Goal: Task Accomplishment & Management: Complete application form

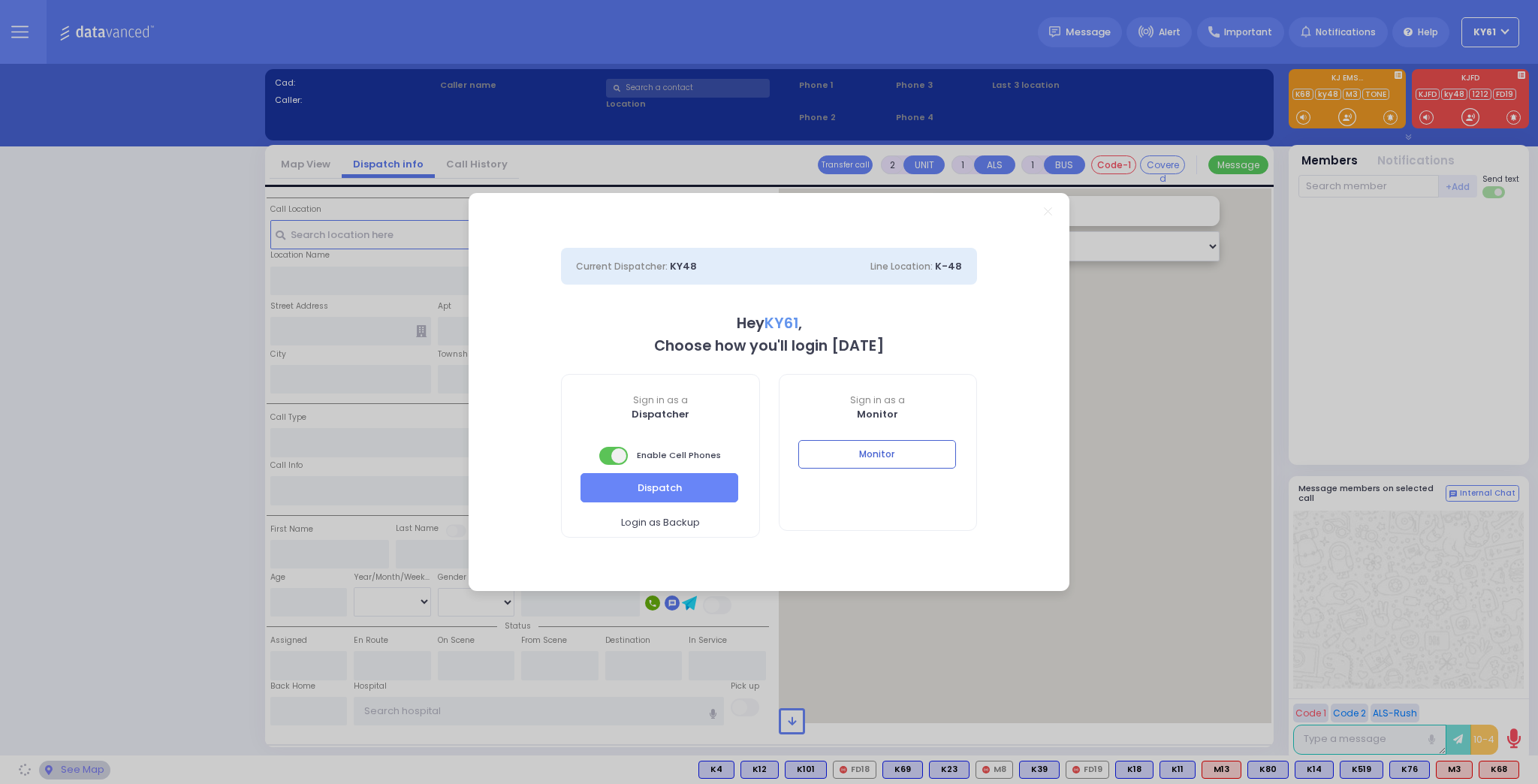
select select "7"
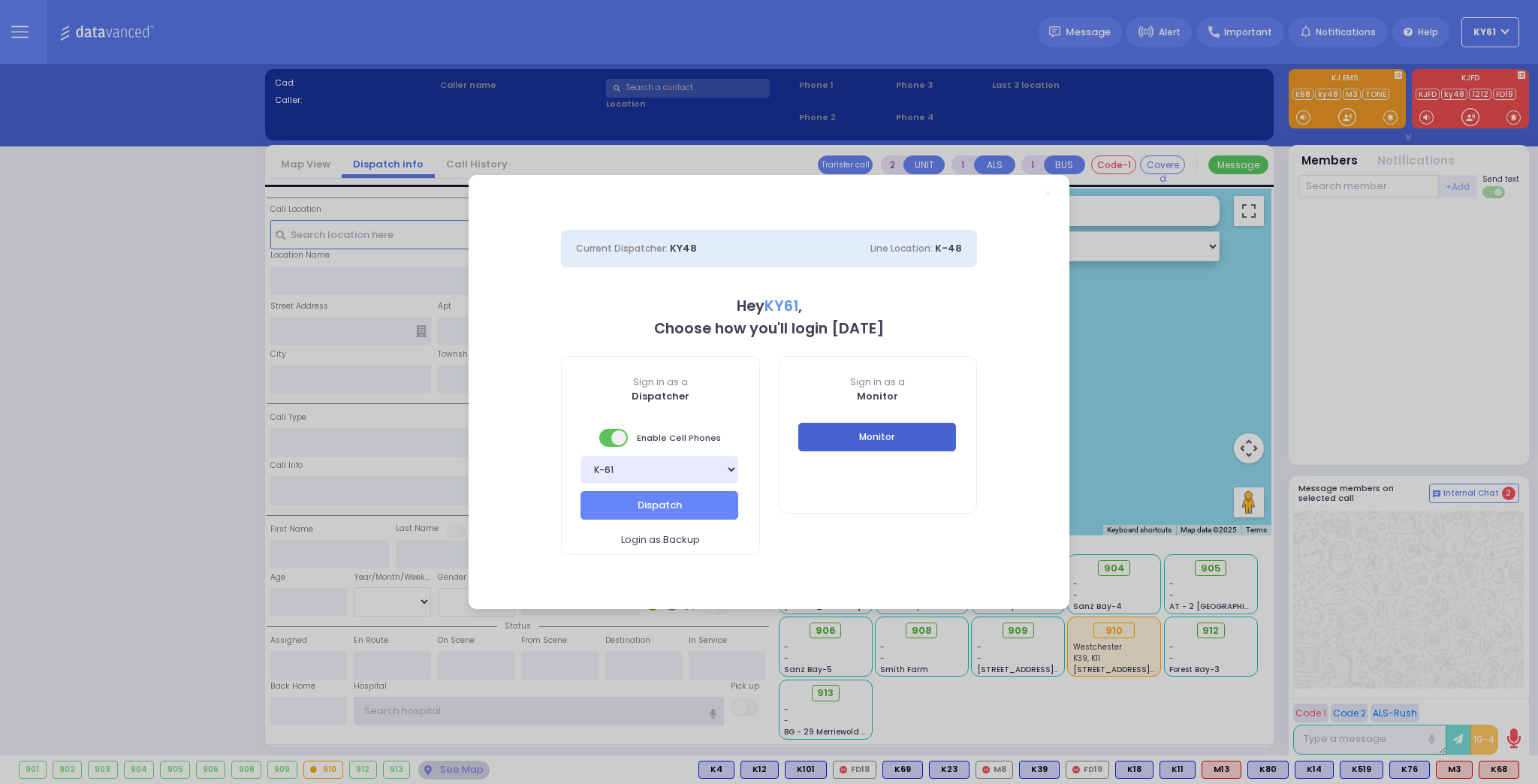
type input "ky61"
click at [838, 439] on button "Monitor" at bounding box center [877, 437] width 158 height 28
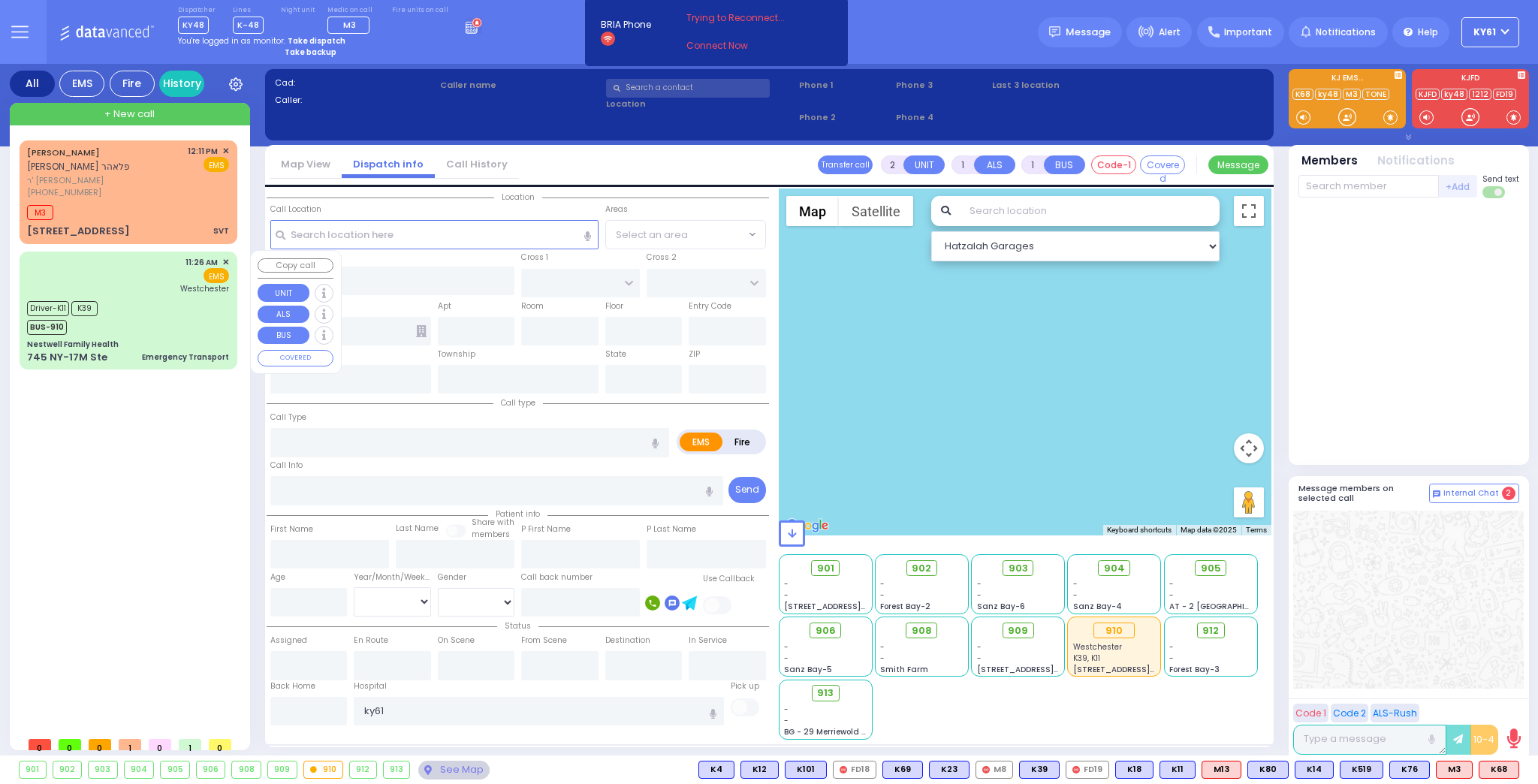
click at [145, 282] on div "11:26 AM ✕ EMS [GEOGRAPHIC_DATA]" at bounding box center [128, 275] width 202 height 39
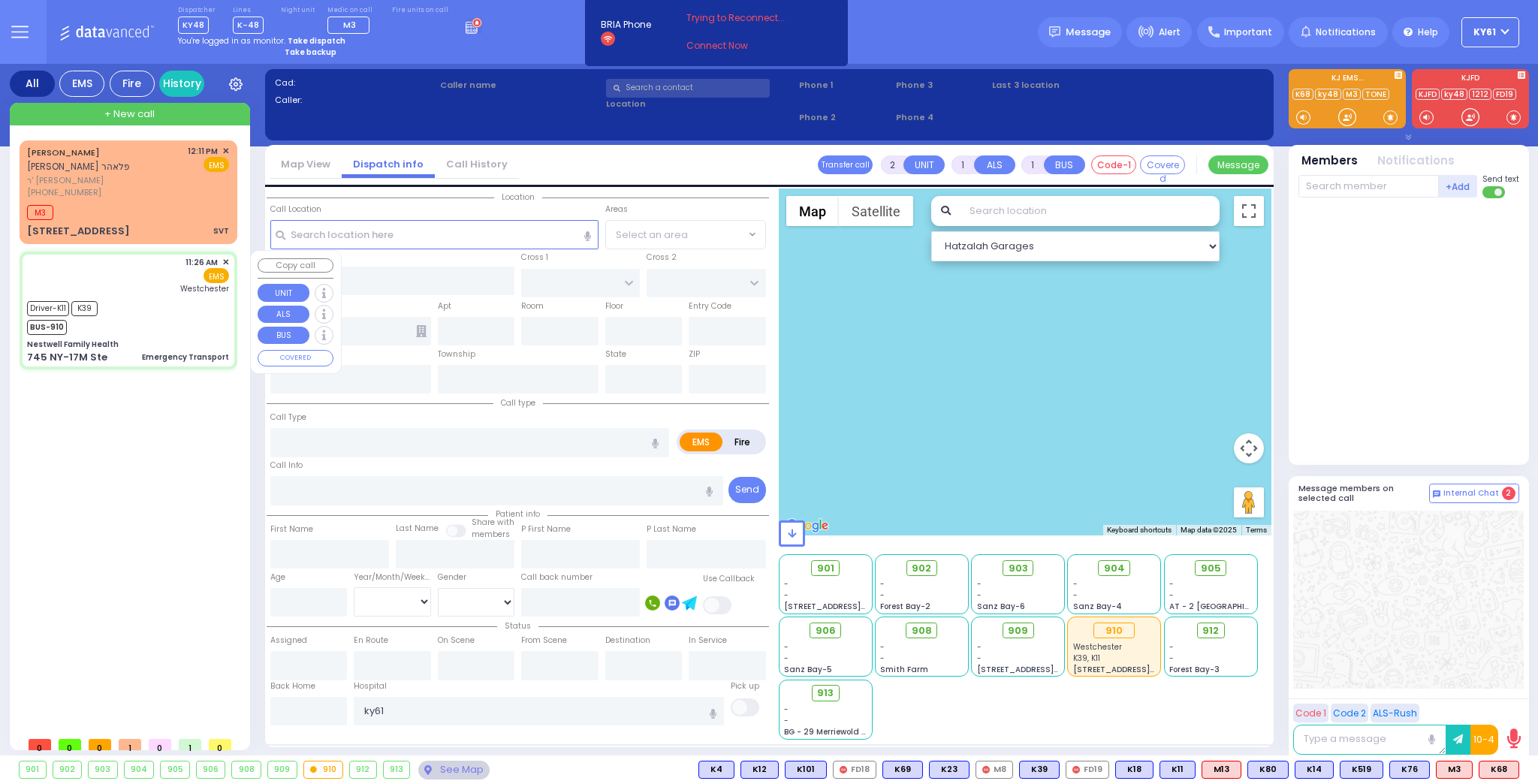
type input "6"
select select
type input "Emergency Transport"
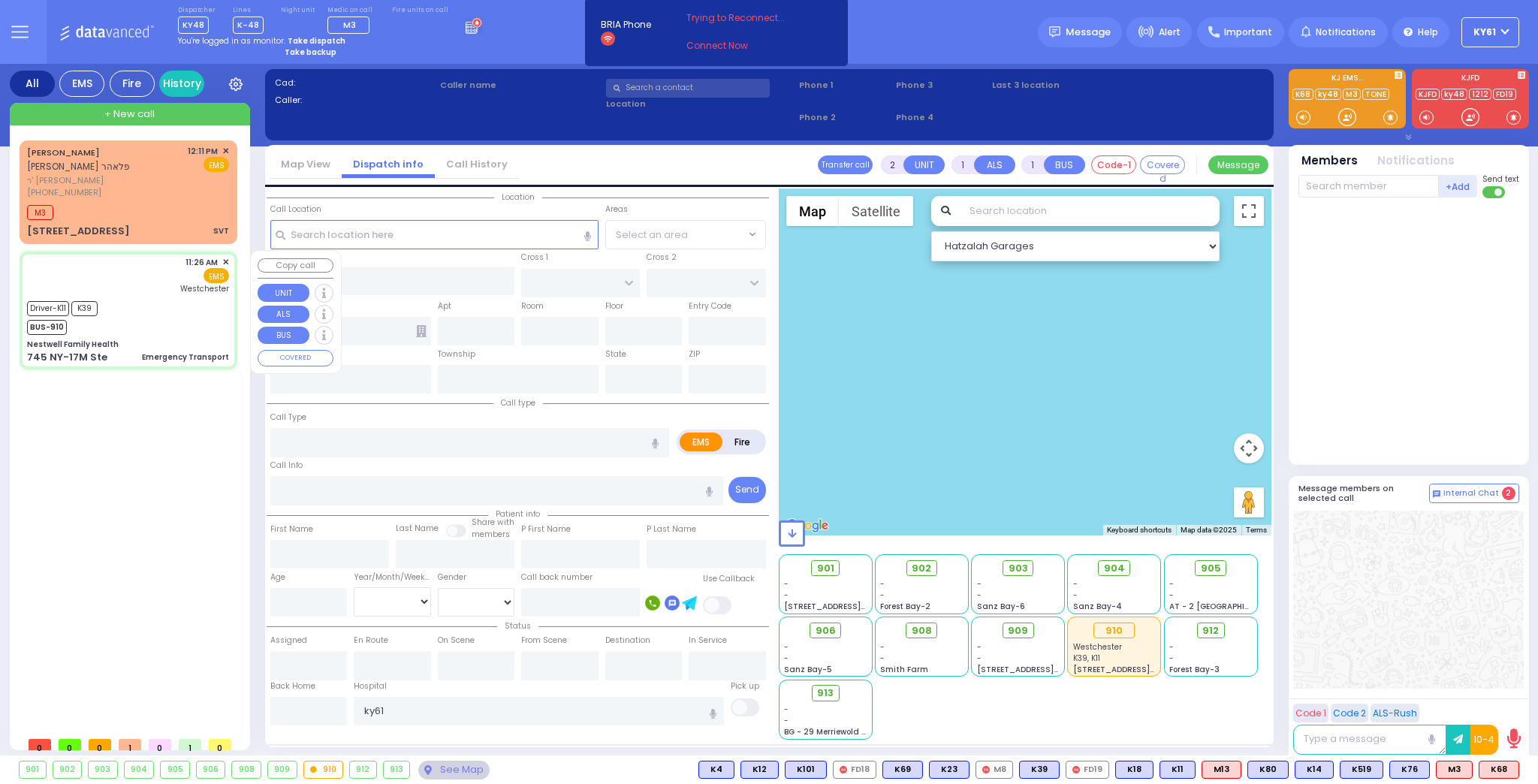
radio input "true"
type input "[PERSON_NAME]"
type input "ASHKENAZY"
type input "6"
select select "Year"
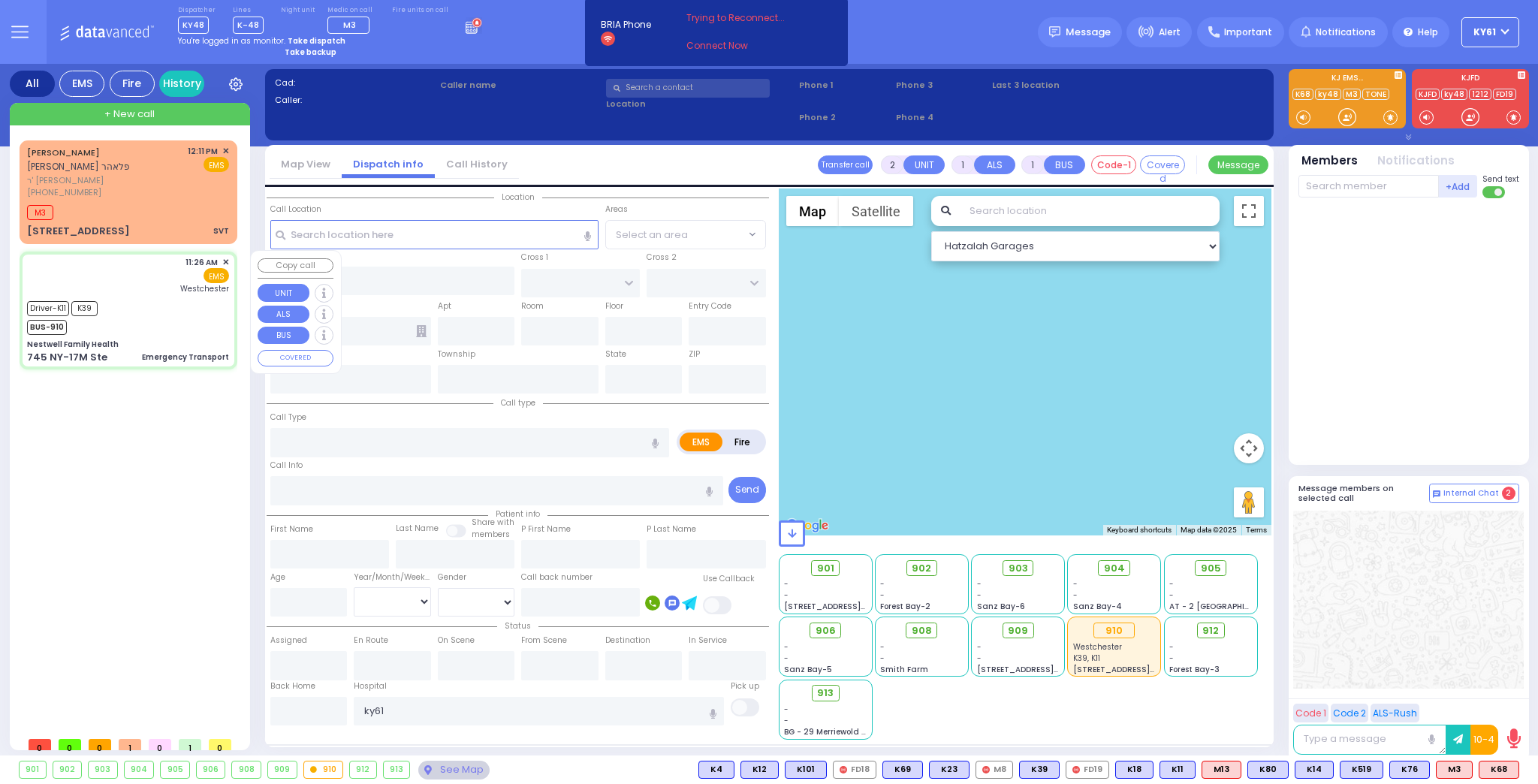
select select "[DEMOGRAPHIC_DATA]"
type input "11:26"
type input "11:28"
type input "11:35"
type input "11:46"
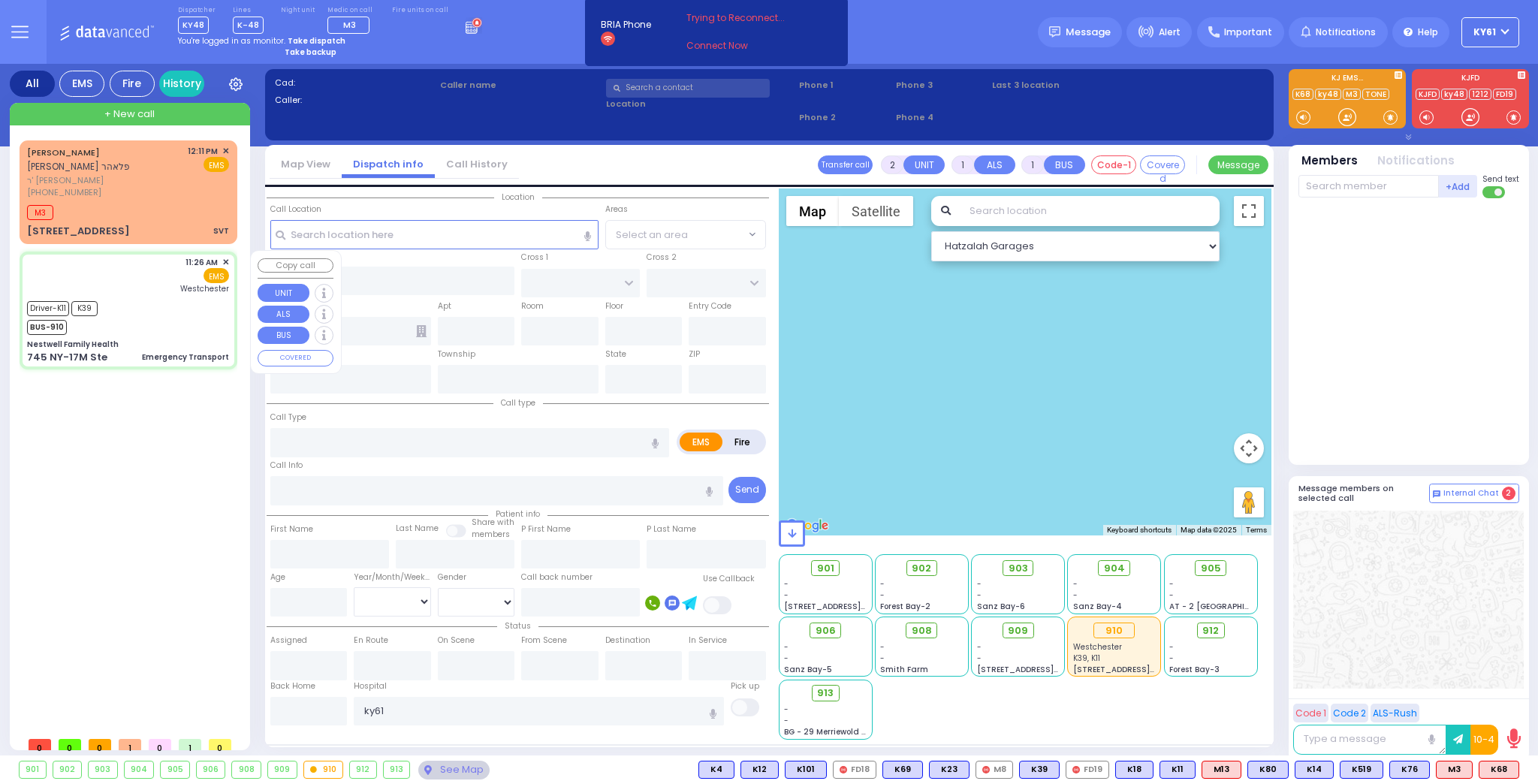
type input "[GEOGRAPHIC_DATA]-[PERSON_NAME][GEOGRAPHIC_DATA]"
select select "Hatzalah Garages"
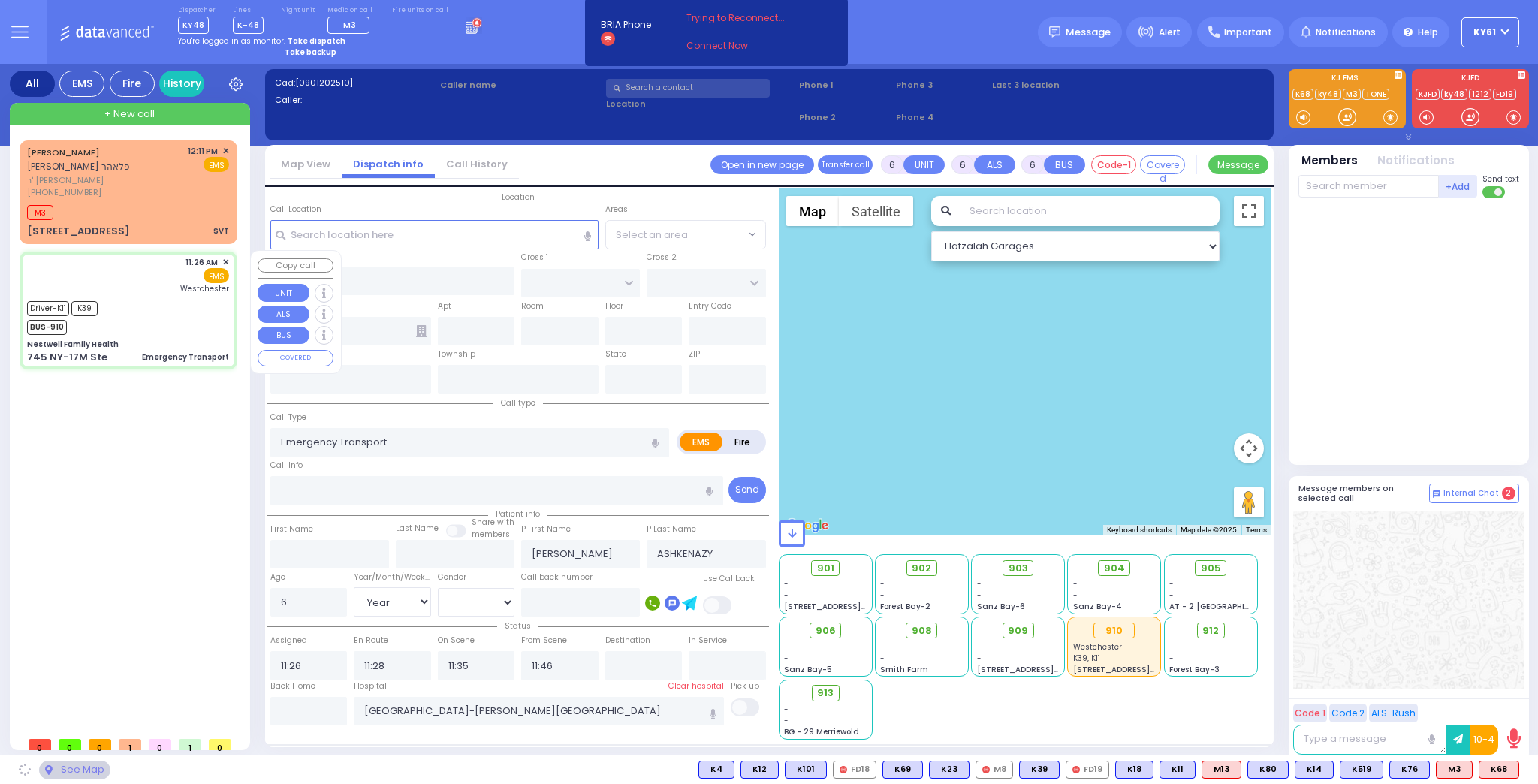
type input "Nestwell Family Health"
type input "ORCHARD ST"
type input "KNIGHT ST"
type input "745 NY-17M Ste"
type input "Monroe"
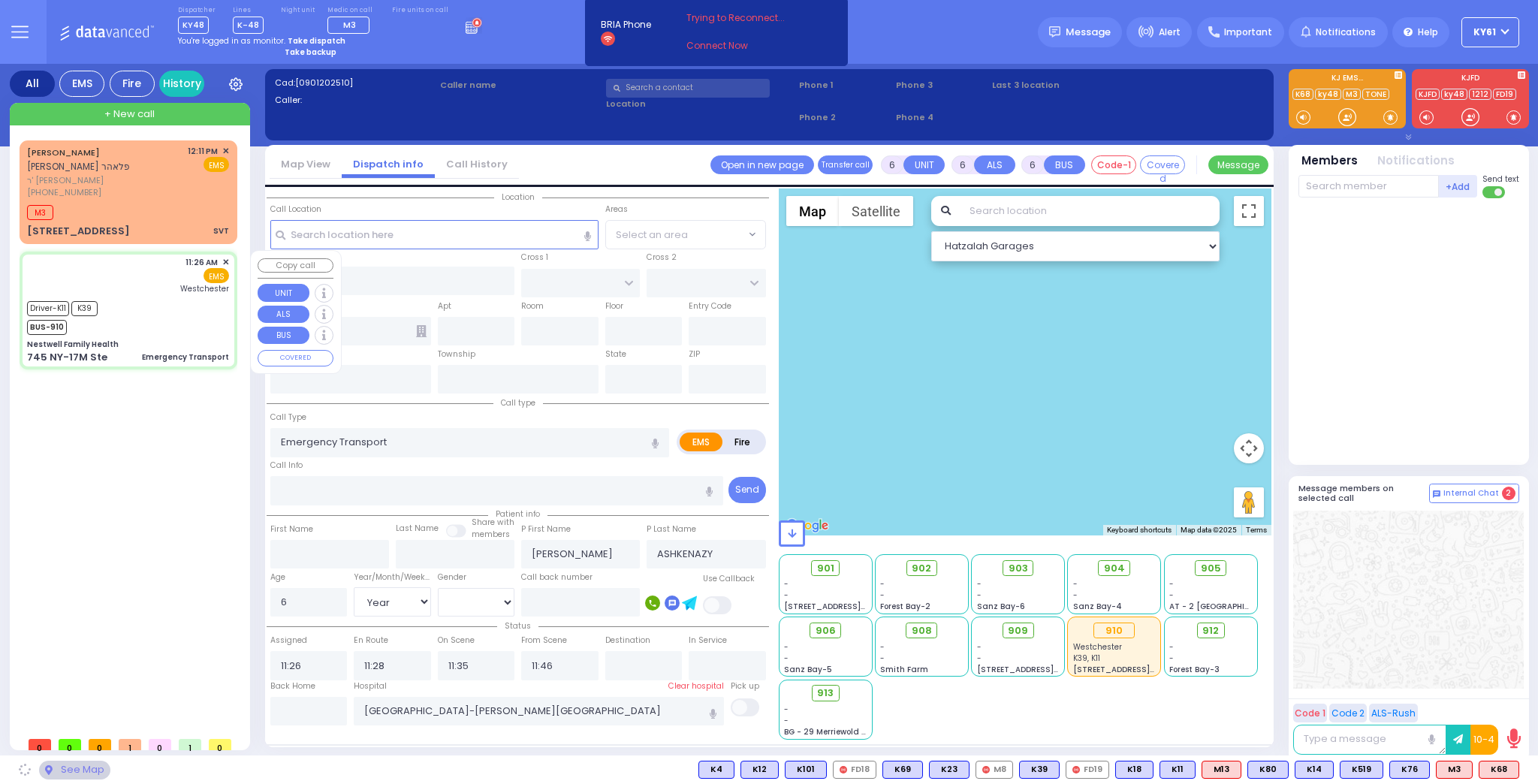
type input "[US_STATE]"
type input "10950"
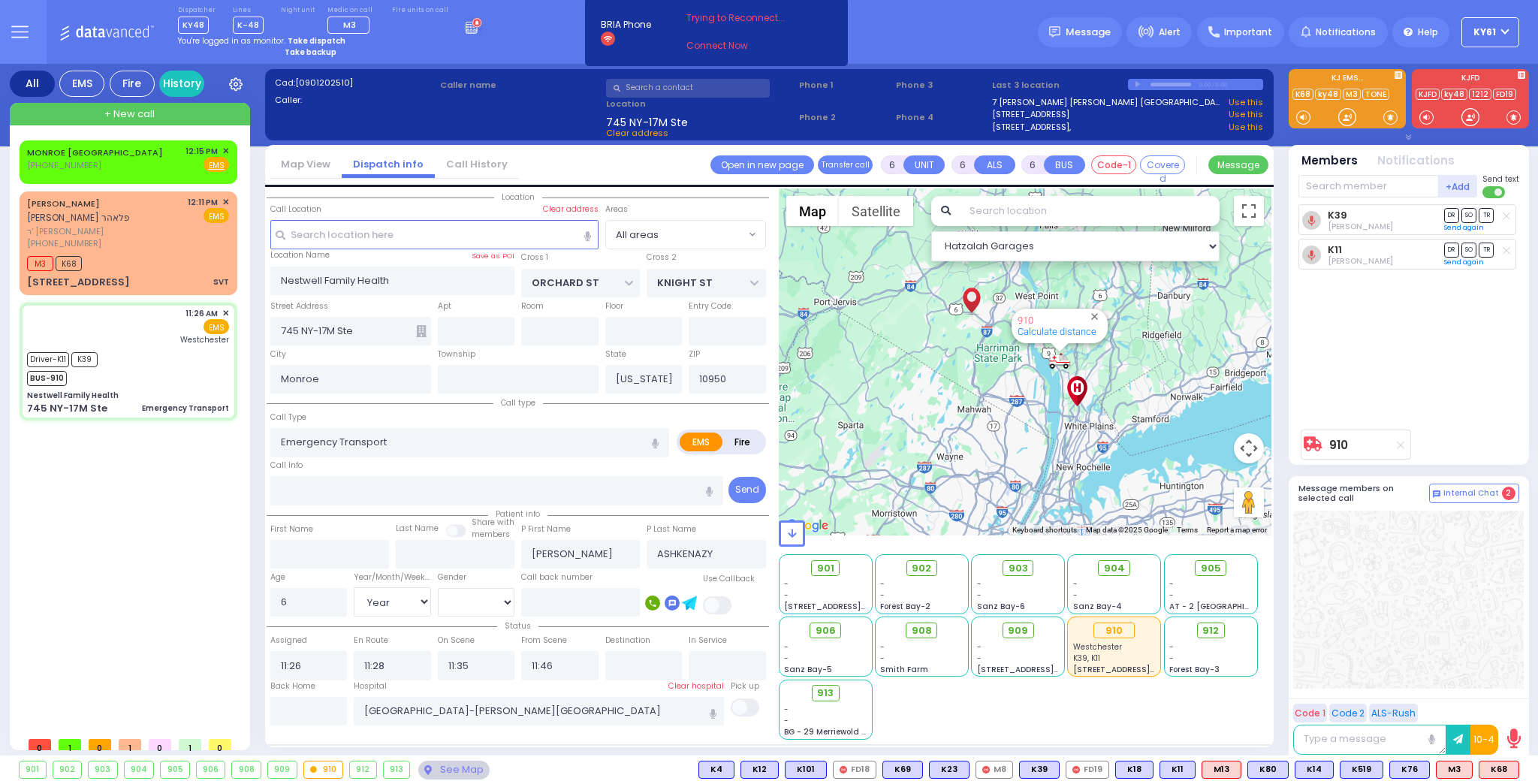
select select
radio input "true"
select select "Year"
select select "[DEMOGRAPHIC_DATA]"
select select "Hatzalah Garages"
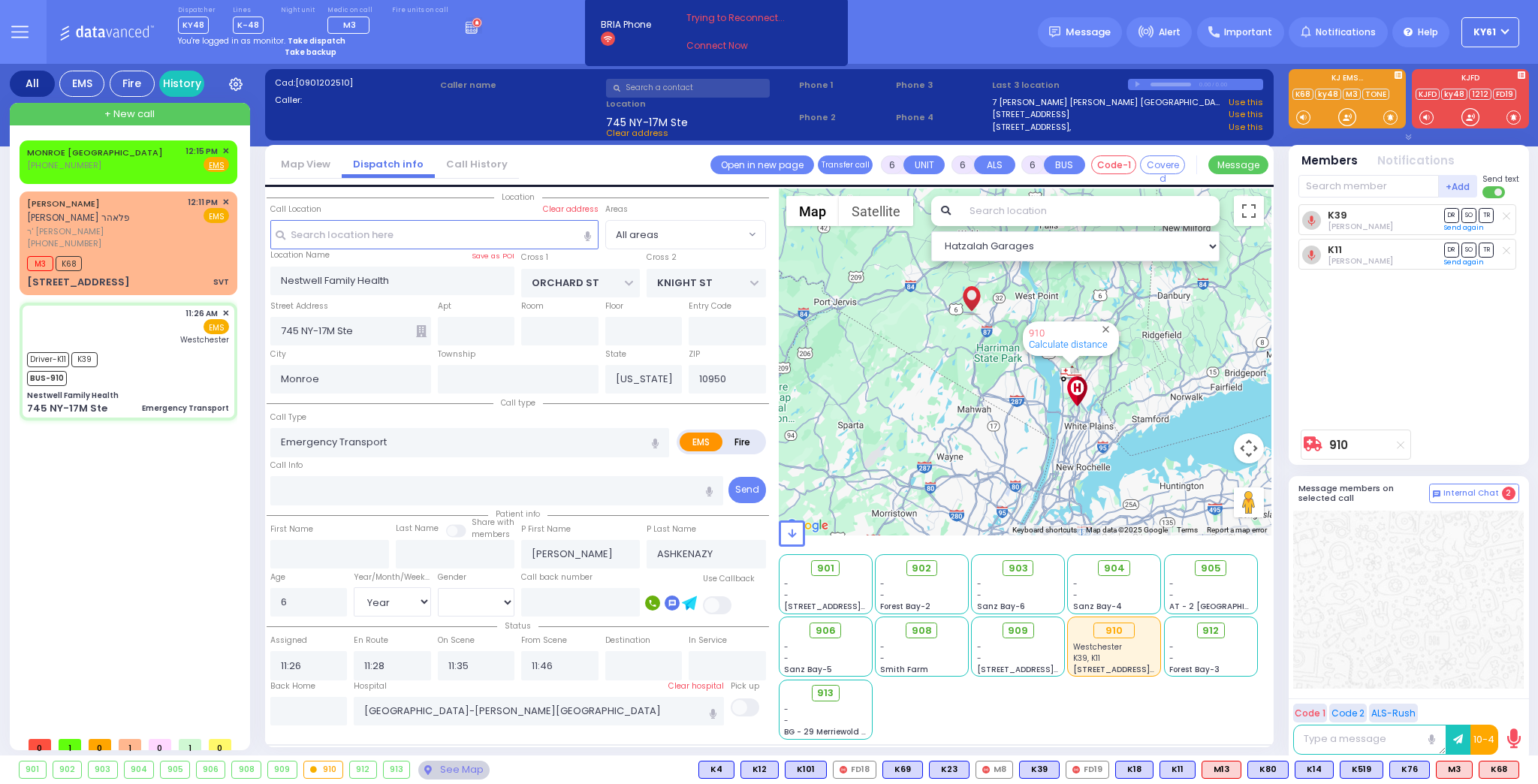
select select
radio input "true"
select select "Year"
select select "[DEMOGRAPHIC_DATA]"
select select "Hatzalah Garages"
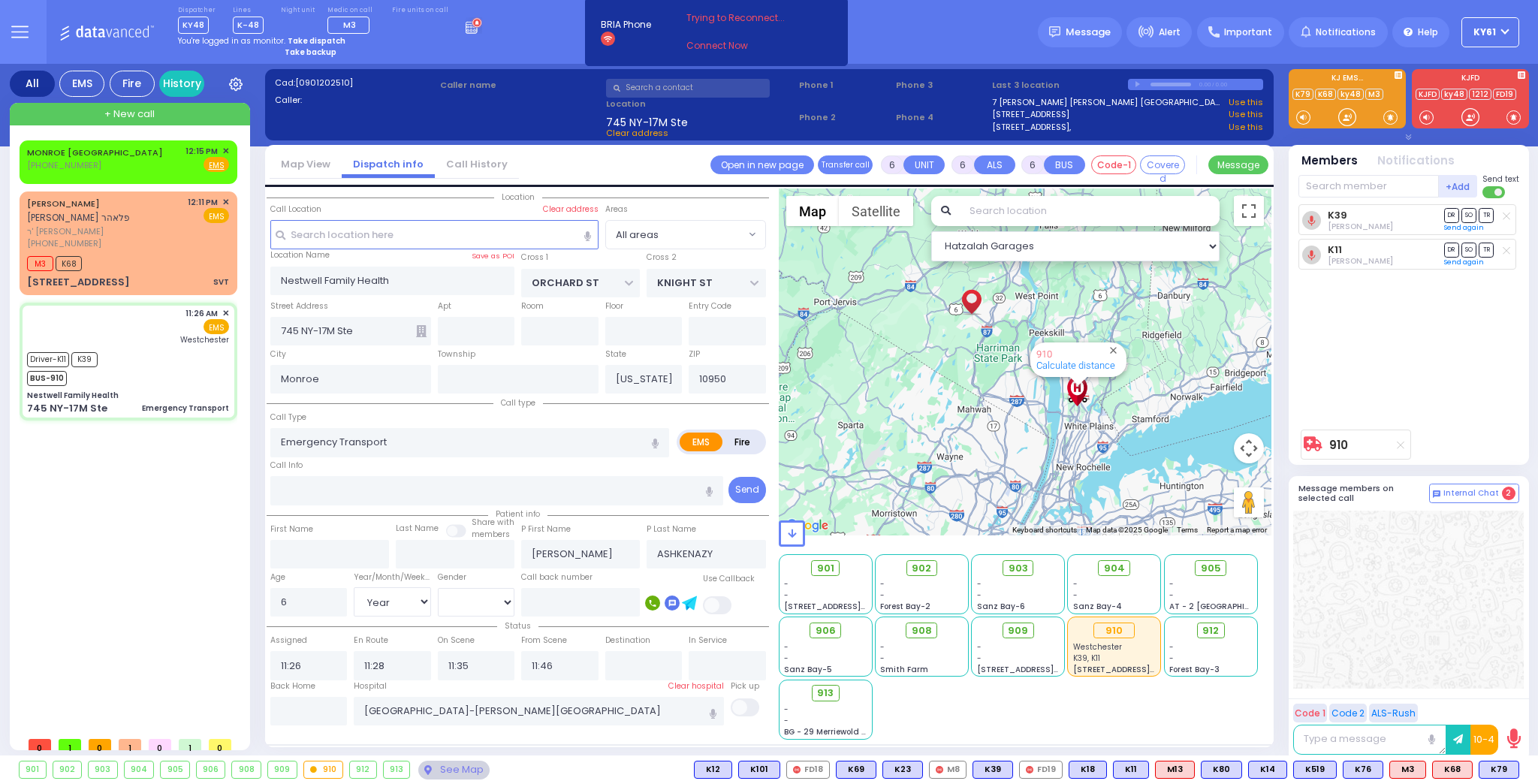
select select
radio input "true"
select select "Year"
select select "[DEMOGRAPHIC_DATA]"
select select "Hatzalah Garages"
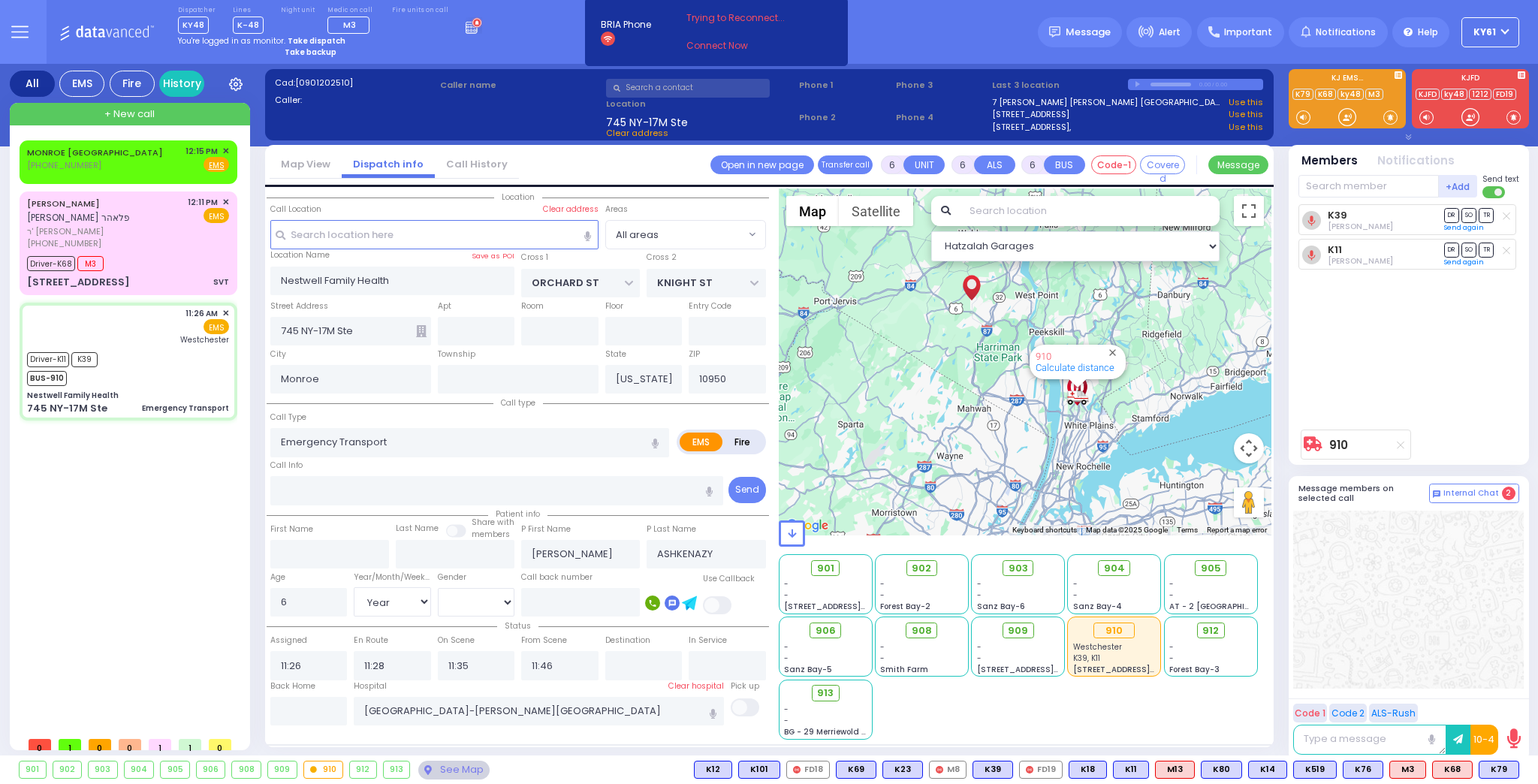
select select
radio input "true"
select select "Year"
select select "[DEMOGRAPHIC_DATA]"
type input "12:28"
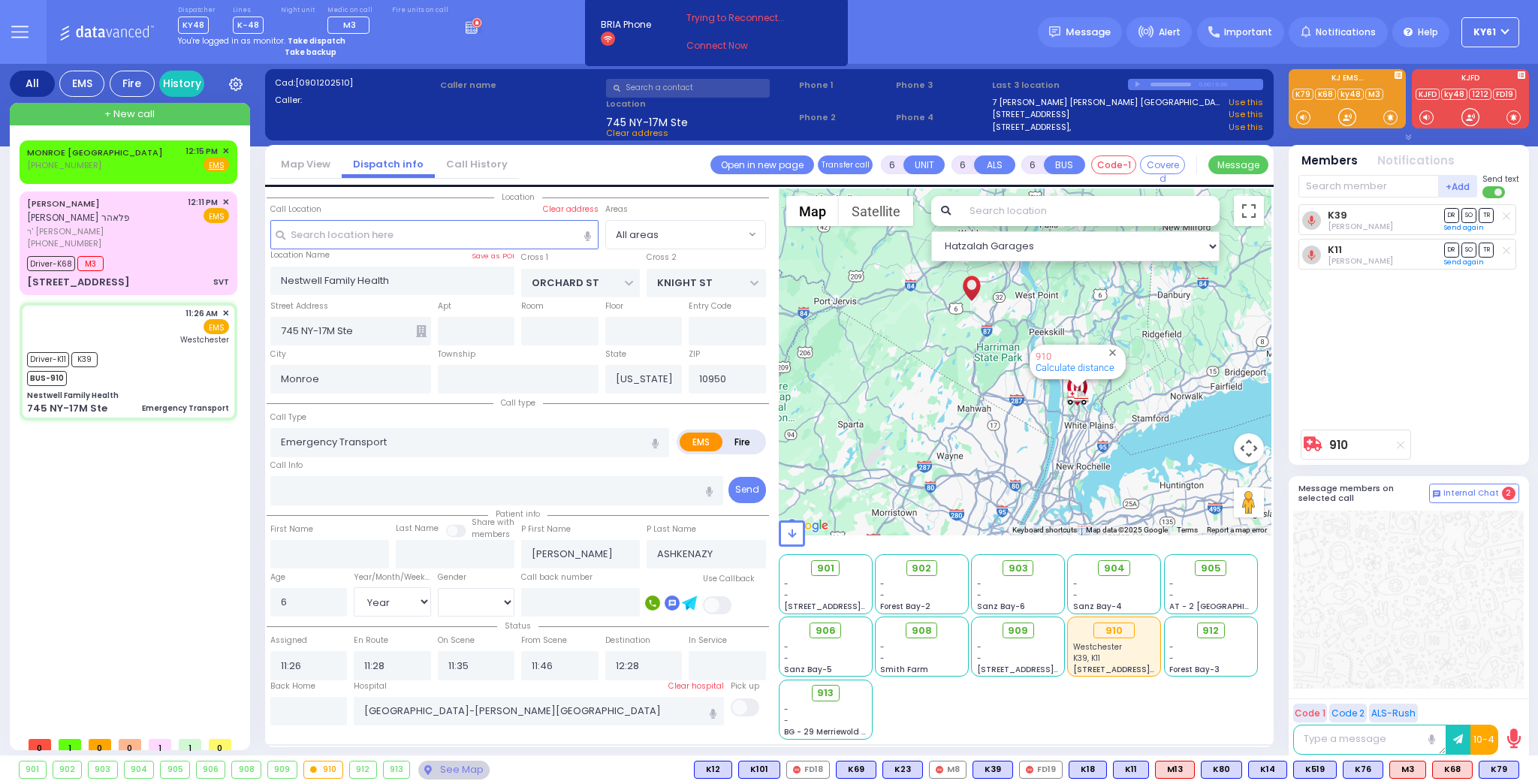
select select "Hatzalah Garages"
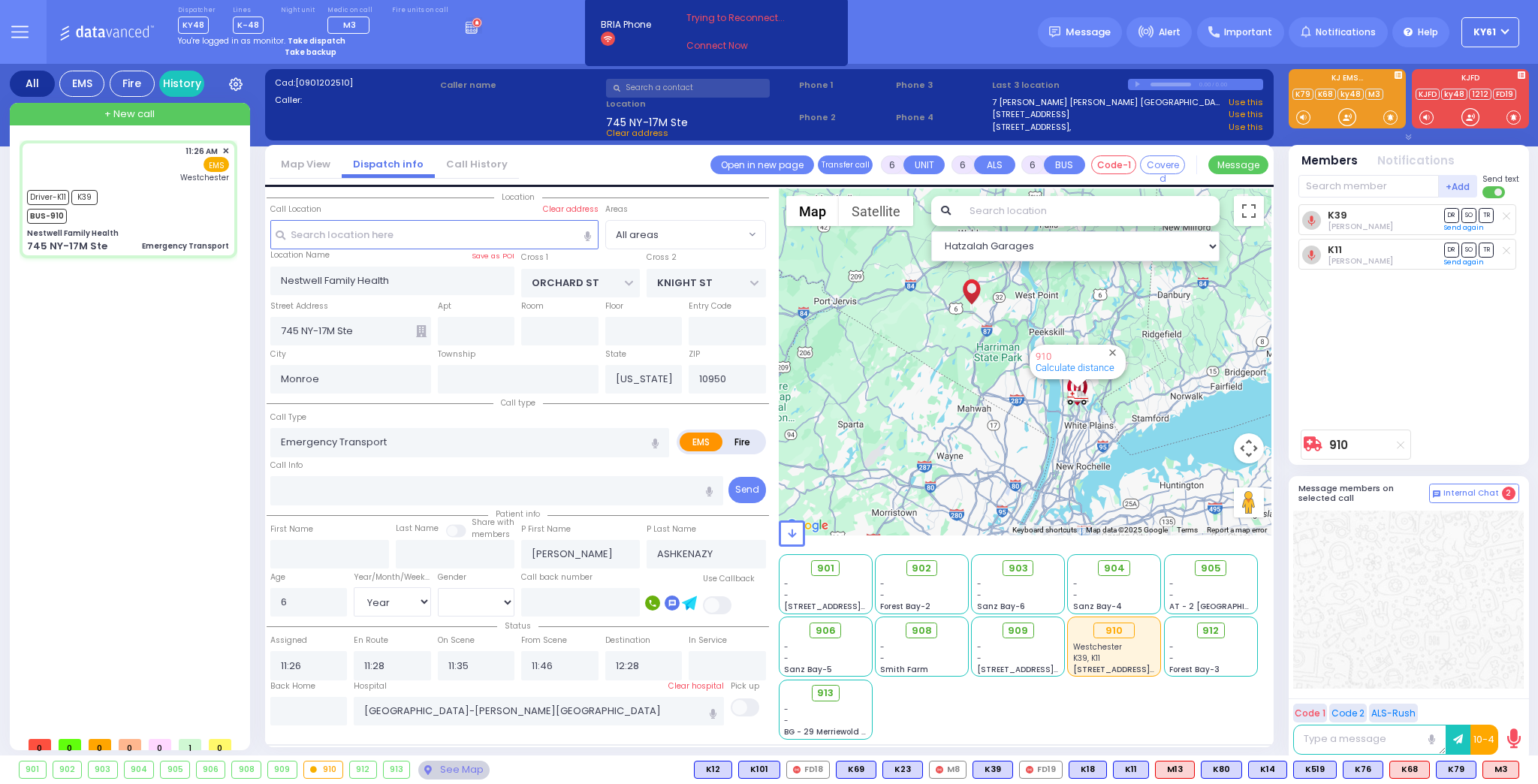
select select
radio input "true"
select select "Year"
select select "[DEMOGRAPHIC_DATA]"
type input "12:36"
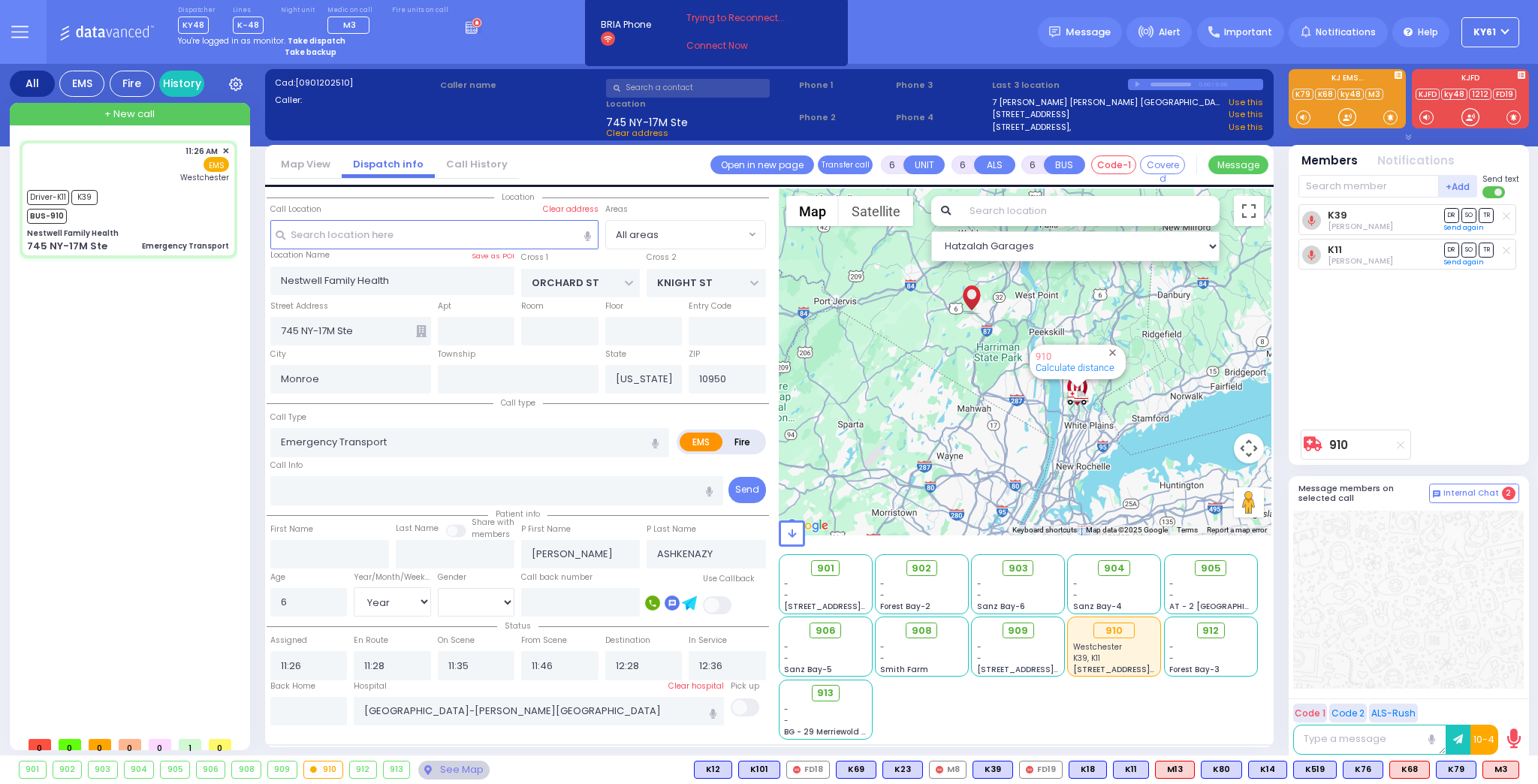
select select "Hatzalah Garages"
